Goal: Information Seeking & Learning: Learn about a topic

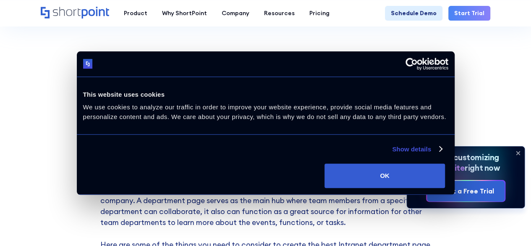
scroll to position [294, 0]
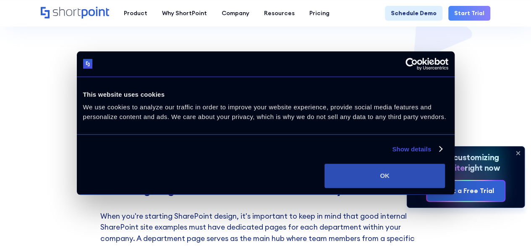
click at [425, 171] on button "OK" at bounding box center [385, 175] width 121 height 24
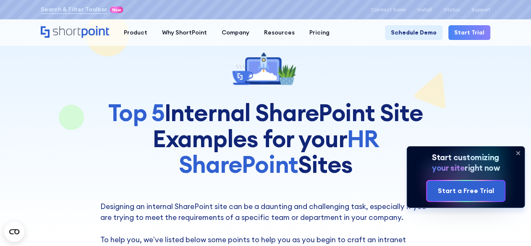
scroll to position [0, 0]
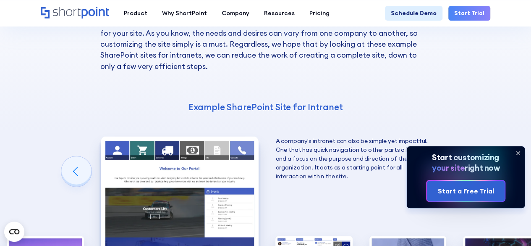
scroll to position [1092, 0]
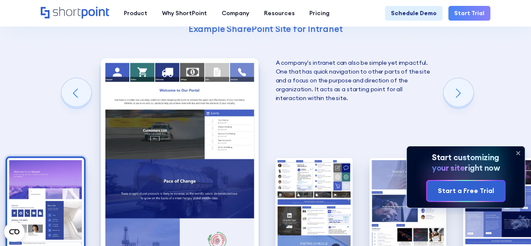
click at [44, 158] on img "1 / 10" at bounding box center [45, 205] width 77 height 94
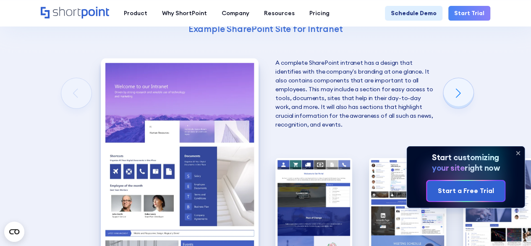
scroll to position [1050, 0]
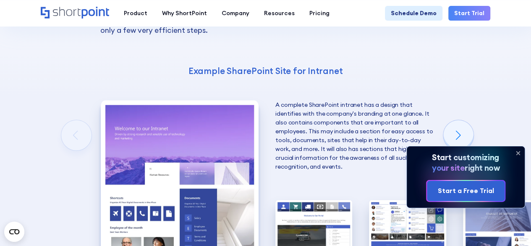
click at [518, 154] on icon at bounding box center [518, 152] width 13 height 13
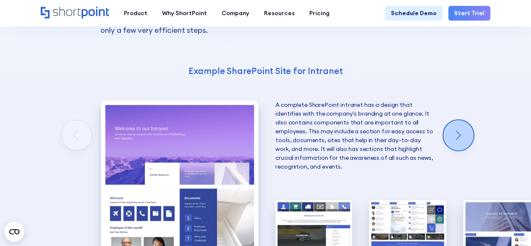
click at [457, 120] on div "Next slide" at bounding box center [458, 135] width 30 height 30
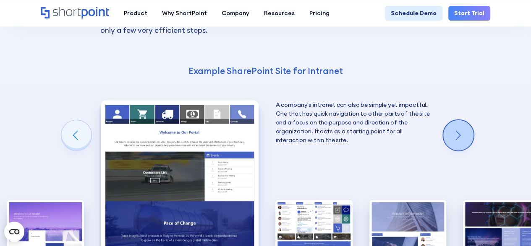
click at [457, 120] on div "Next slide" at bounding box center [458, 135] width 30 height 30
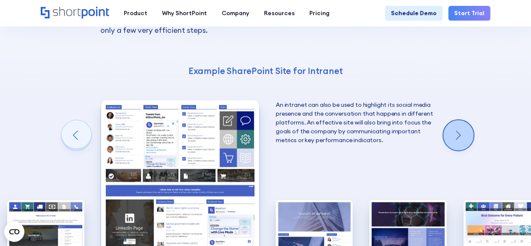
click at [457, 120] on div "Next slide" at bounding box center [458, 135] width 30 height 30
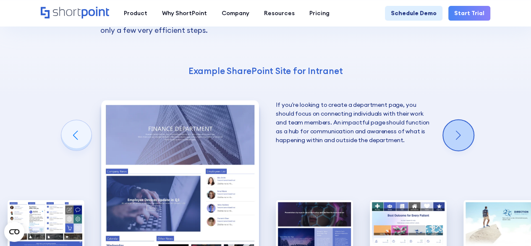
click at [457, 120] on div "Next slide" at bounding box center [458, 135] width 30 height 30
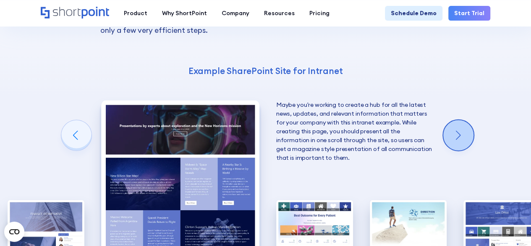
click at [457, 120] on div "Next slide" at bounding box center [458, 135] width 30 height 30
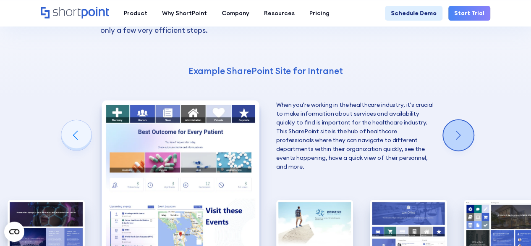
click at [457, 120] on div "Next slide" at bounding box center [458, 135] width 30 height 30
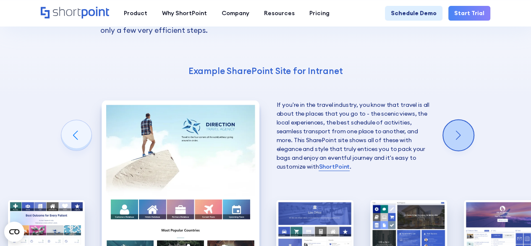
click at [457, 120] on div "Next slide" at bounding box center [458, 135] width 30 height 30
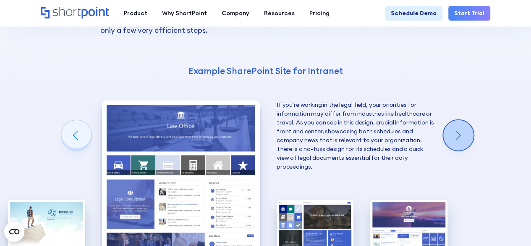
click at [457, 120] on div "Next slide" at bounding box center [458, 135] width 30 height 30
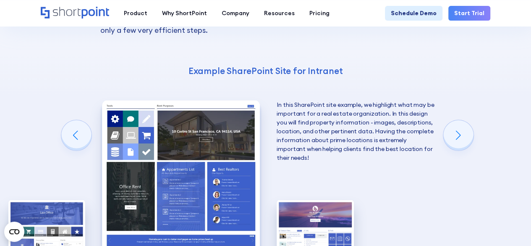
click at [457, 120] on div "Next slide" at bounding box center [458, 135] width 30 height 30
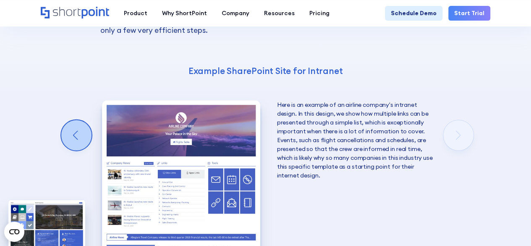
click at [72, 120] on div "Previous slide" at bounding box center [76, 135] width 30 height 30
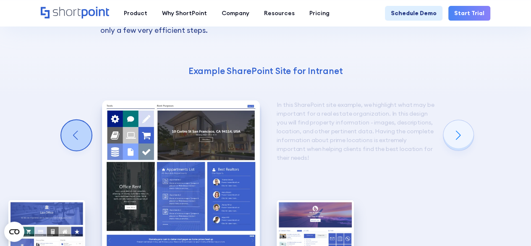
click at [72, 120] on div "Previous slide" at bounding box center [76, 135] width 30 height 30
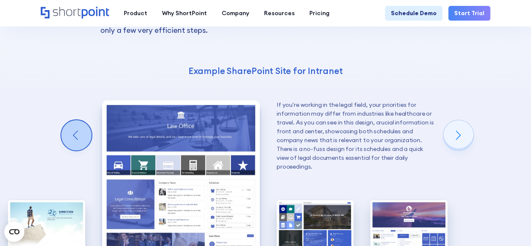
click at [72, 120] on div "Previous slide" at bounding box center [76, 135] width 30 height 30
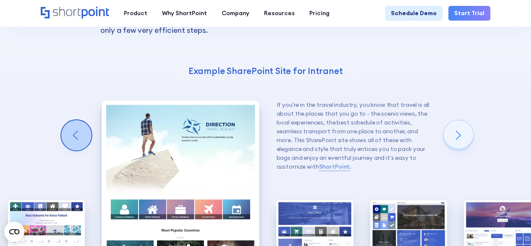
click at [72, 120] on div "Previous slide" at bounding box center [76, 135] width 30 height 30
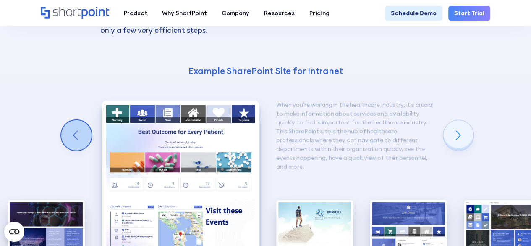
click at [72, 120] on div "Previous slide" at bounding box center [76, 135] width 30 height 30
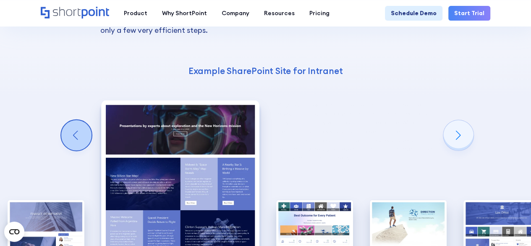
click at [72, 120] on div "Previous slide" at bounding box center [76, 135] width 30 height 30
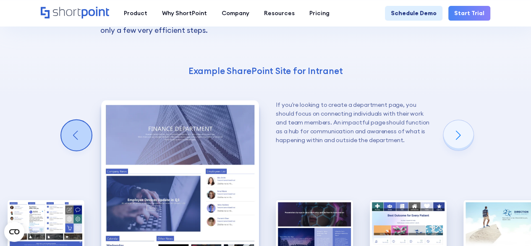
click at [72, 120] on div "Previous slide" at bounding box center [76, 135] width 30 height 30
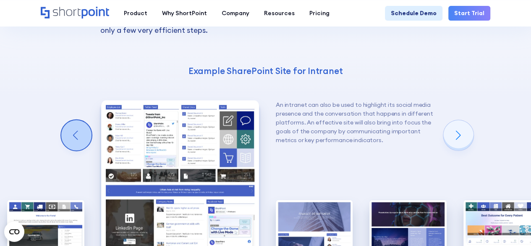
click at [72, 120] on div "Previous slide" at bounding box center [76, 135] width 30 height 30
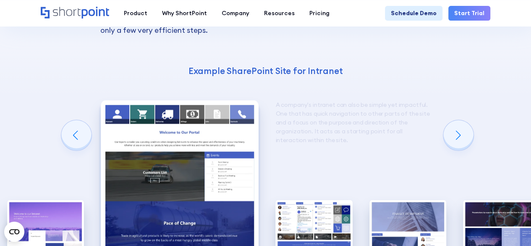
click at [72, 120] on div "Previous slide" at bounding box center [76, 135] width 30 height 30
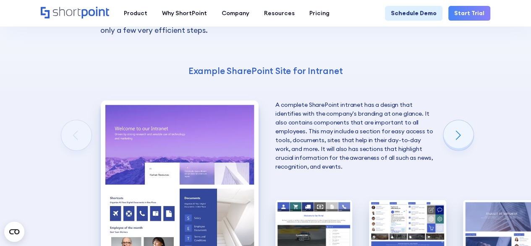
click at [72, 110] on div "10 Best Intranet Page Examples You Can Use Below you will find a series of the …" at bounding box center [265, 140] width 531 height 502
click at [34, 114] on div "10 Best Intranet Page Examples You Can Use Below you will find a series of the …" at bounding box center [265, 140] width 531 height 502
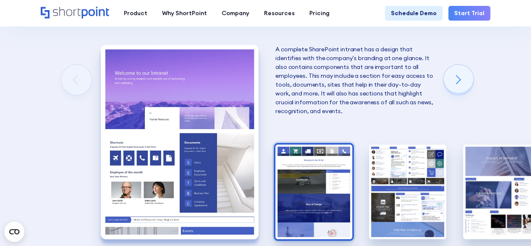
scroll to position [1092, 0]
